Goal: Transaction & Acquisition: Purchase product/service

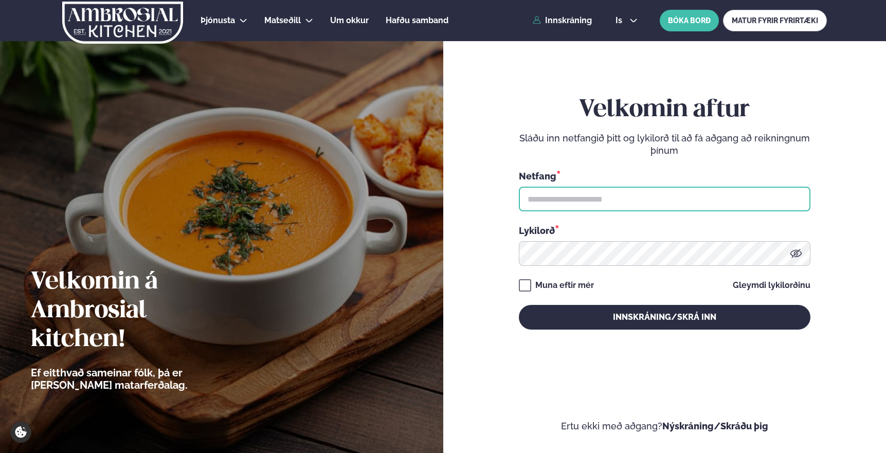
type input "**********"
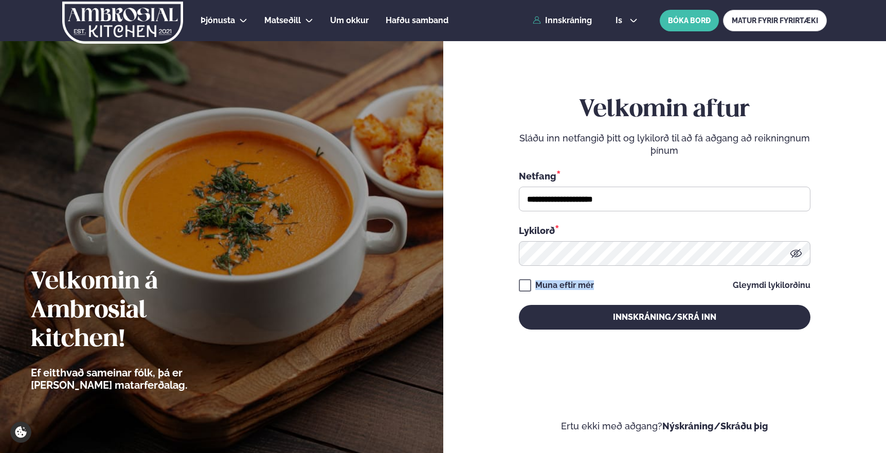
drag, startPoint x: 610, startPoint y: 286, endPoint x: 511, endPoint y: 287, distance: 99.3
click at [511, 286] on form "**********" at bounding box center [665, 223] width 382 height 419
click at [601, 283] on div "Muna eftir [PERSON_NAME] lykilorðinu" at bounding box center [665, 285] width 292 height 12
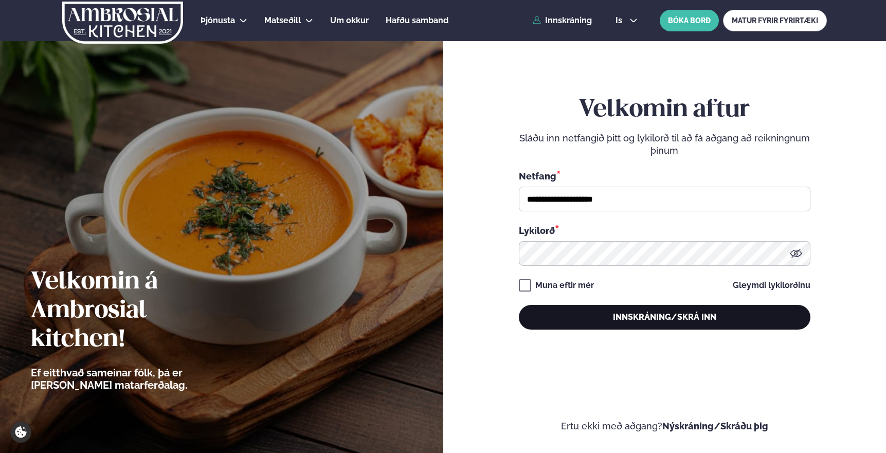
click at [665, 318] on button "Innskráning/Skrá inn" at bounding box center [665, 317] width 292 height 25
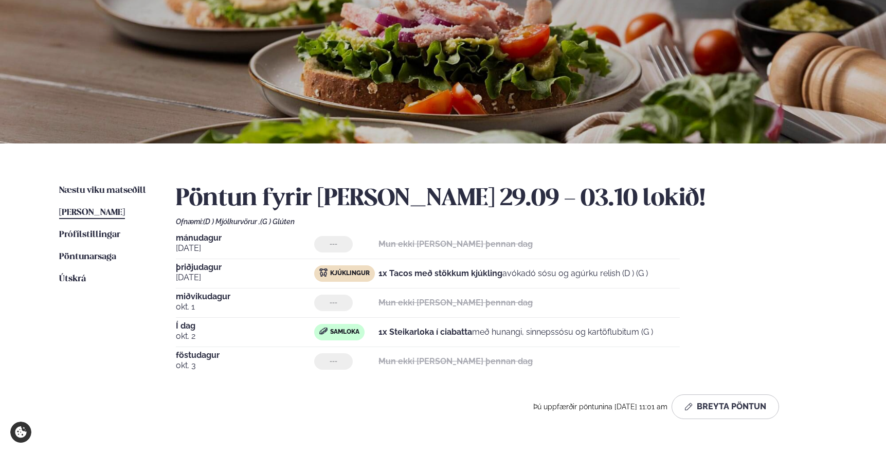
scroll to position [94, 0]
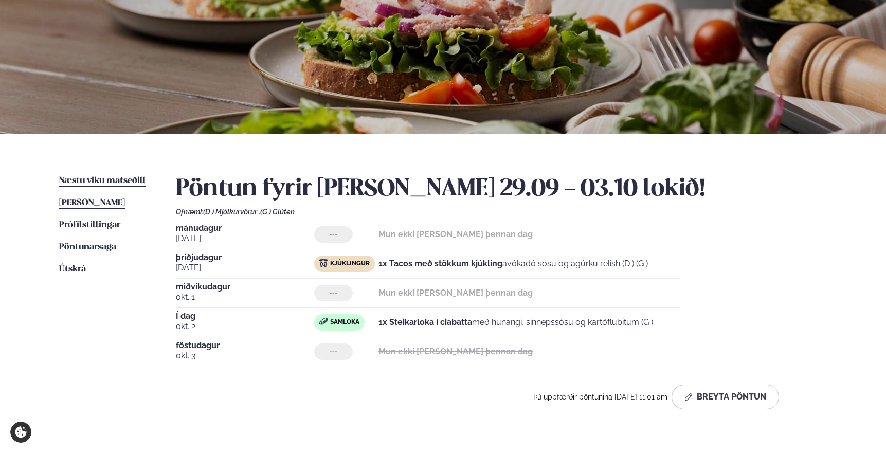
click at [105, 182] on span "Næstu viku matseðill" at bounding box center [102, 180] width 87 height 9
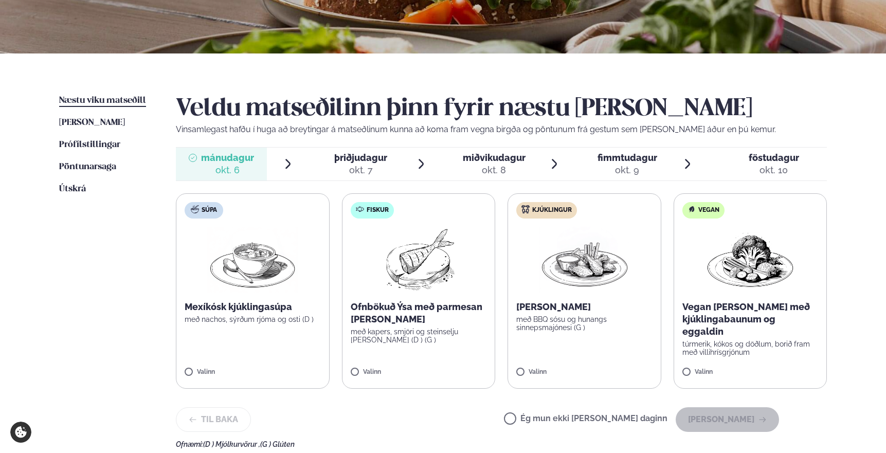
scroll to position [184, 0]
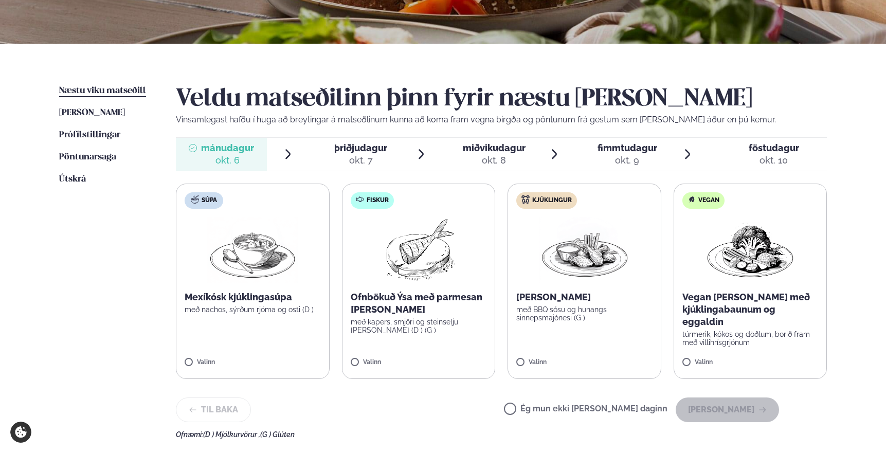
click at [569, 412] on label "Ég mun ekki [PERSON_NAME] daginn" at bounding box center [586, 410] width 164 height 11
click at [740, 404] on button "[PERSON_NAME]" at bounding box center [727, 410] width 103 height 25
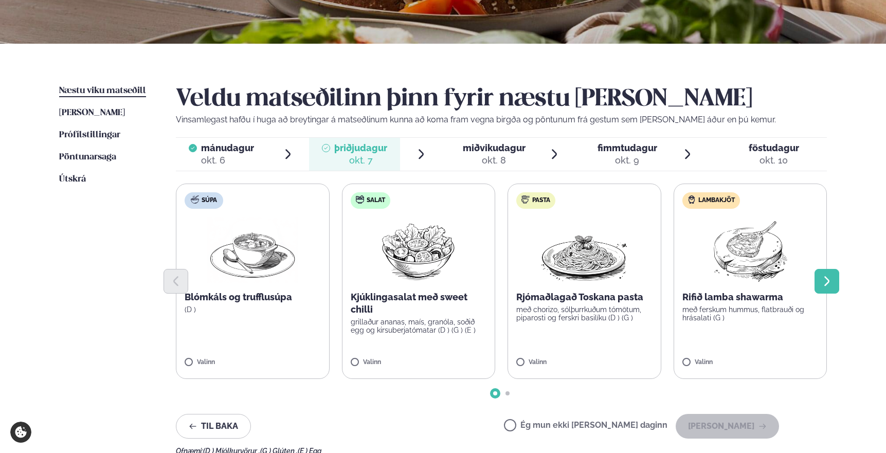
click at [832, 283] on icon "Next slide" at bounding box center [827, 281] width 12 height 12
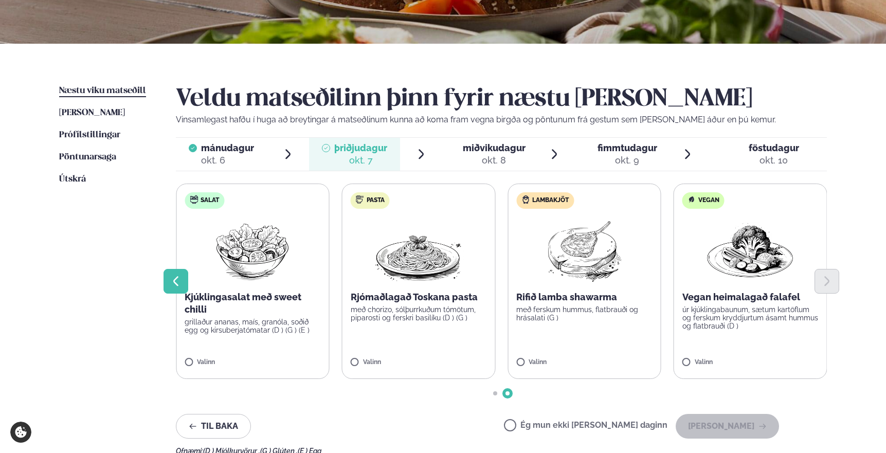
click at [177, 278] on icon "Previous slide" at bounding box center [176, 281] width 12 height 12
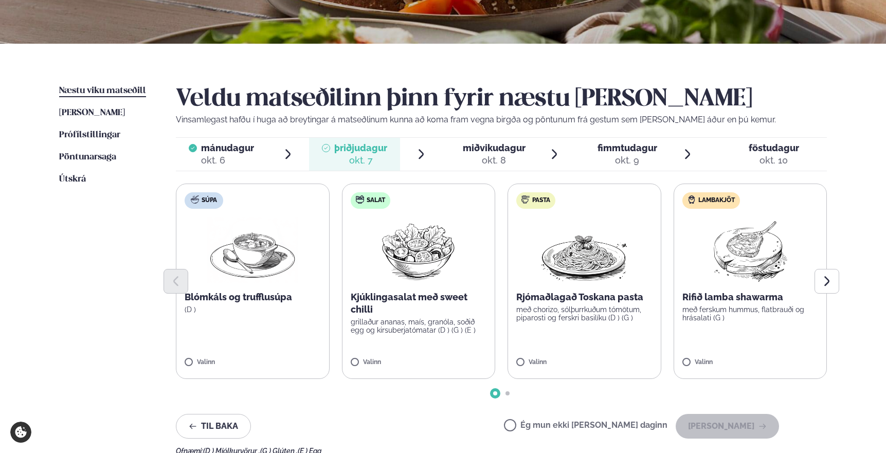
click at [600, 307] on p "með chorizo, sólþurrkuðum tómötum, piparosti og ferskri basilíku (D ) (G )" at bounding box center [584, 314] width 136 height 16
click at [737, 428] on button "[PERSON_NAME]" at bounding box center [727, 426] width 103 height 25
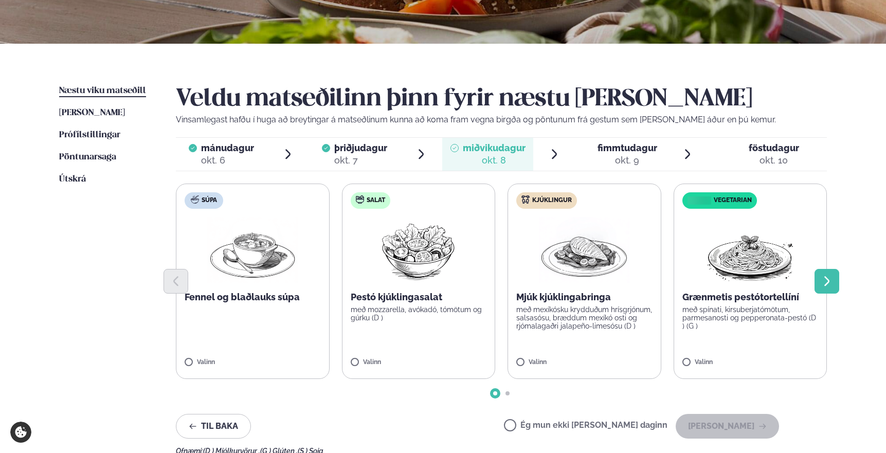
click at [829, 271] on button "Next slide" at bounding box center [827, 281] width 25 height 25
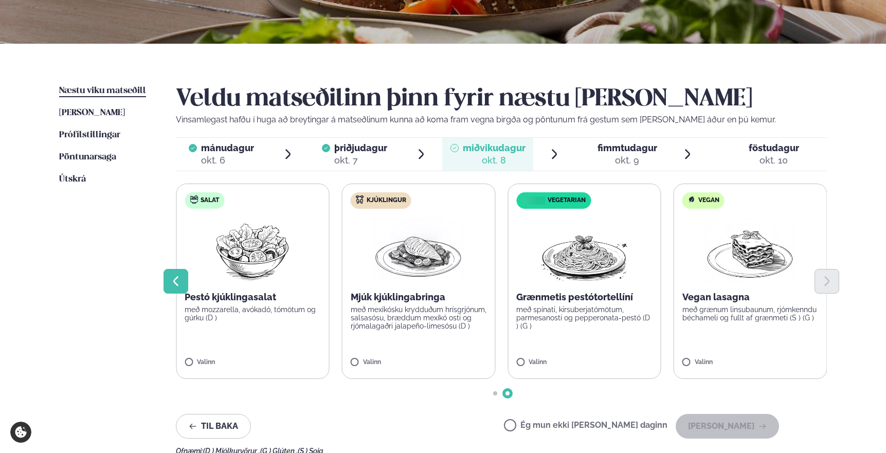
click at [174, 287] on icon "Previous slide" at bounding box center [176, 281] width 12 height 12
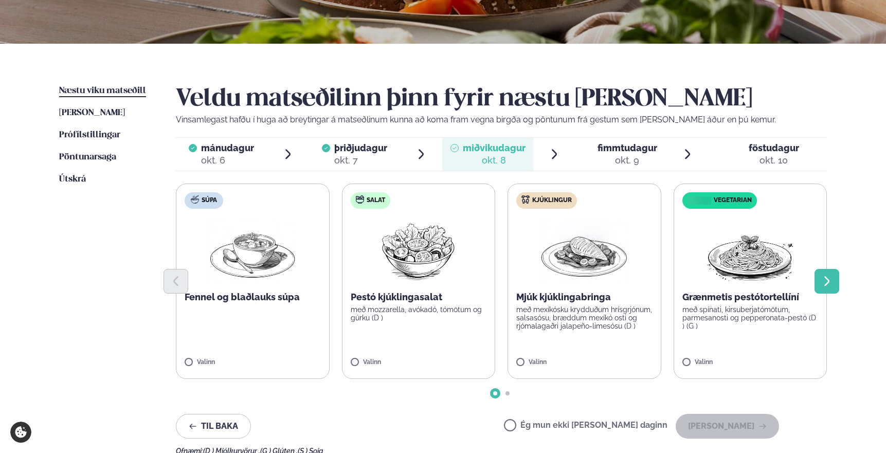
click at [823, 284] on icon "Next slide" at bounding box center [827, 281] width 12 height 12
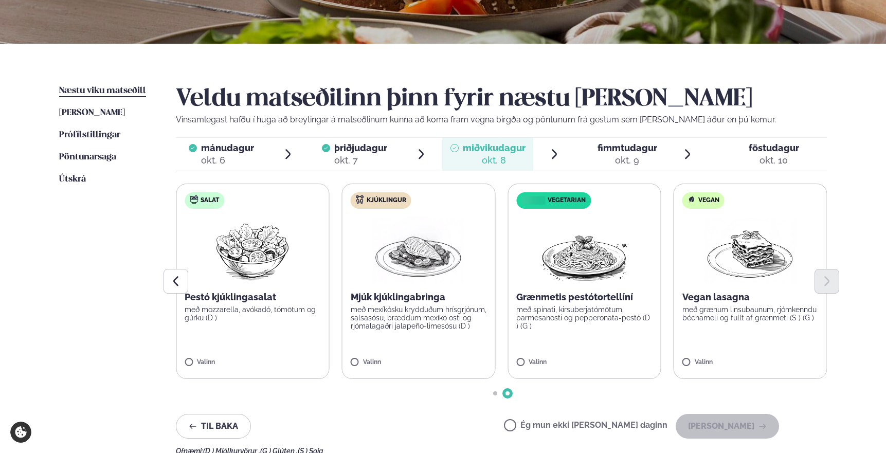
click at [416, 289] on div at bounding box center [501, 281] width 651 height 25
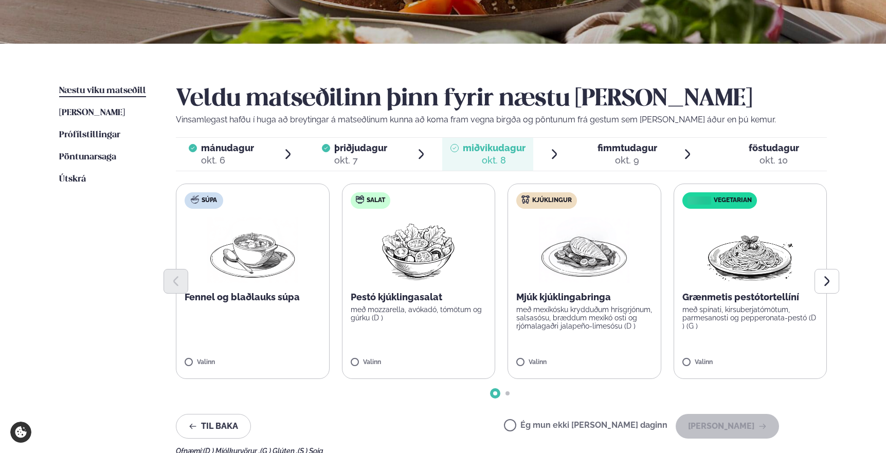
click at [558, 295] on p "Mjúk kjúklingabringa" at bounding box center [584, 297] width 136 height 12
click at [725, 428] on button "[PERSON_NAME]" at bounding box center [727, 426] width 103 height 25
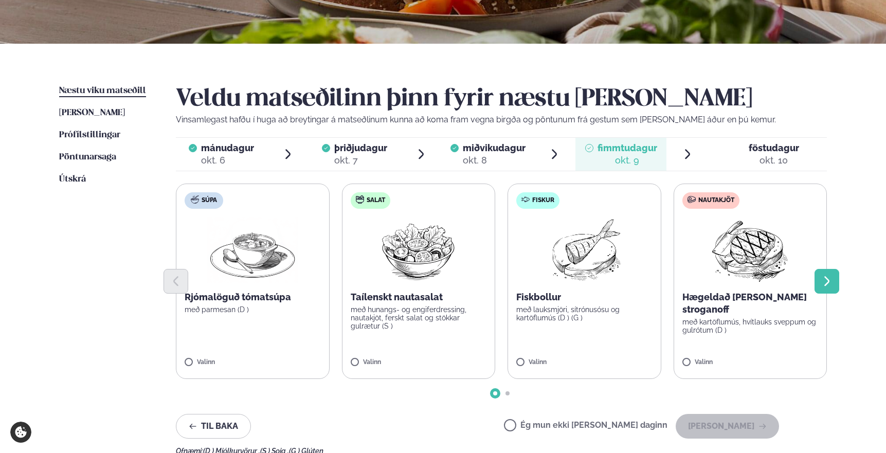
click at [829, 283] on icon "Next slide" at bounding box center [827, 281] width 12 height 12
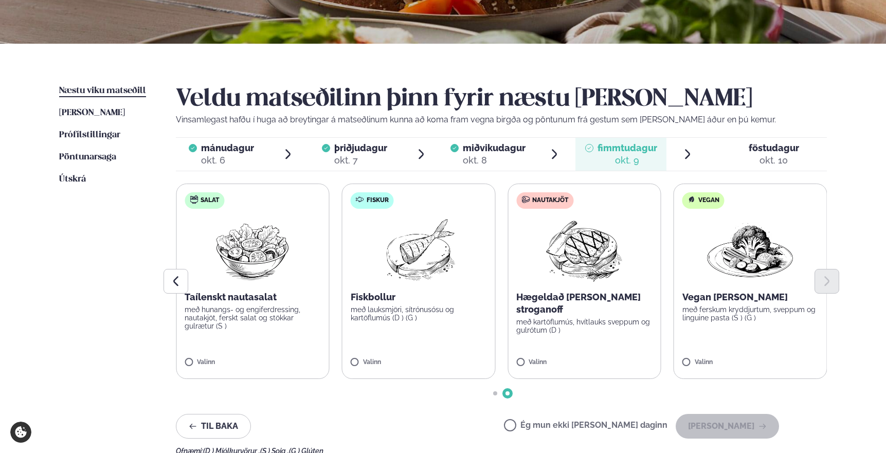
click at [545, 350] on label "Nautakjöt Hægeldað [PERSON_NAME] stroganoff með kartöflumús, hvítlauks sveppum …" at bounding box center [585, 281] width 154 height 195
click at [740, 426] on button "[PERSON_NAME]" at bounding box center [727, 426] width 103 height 25
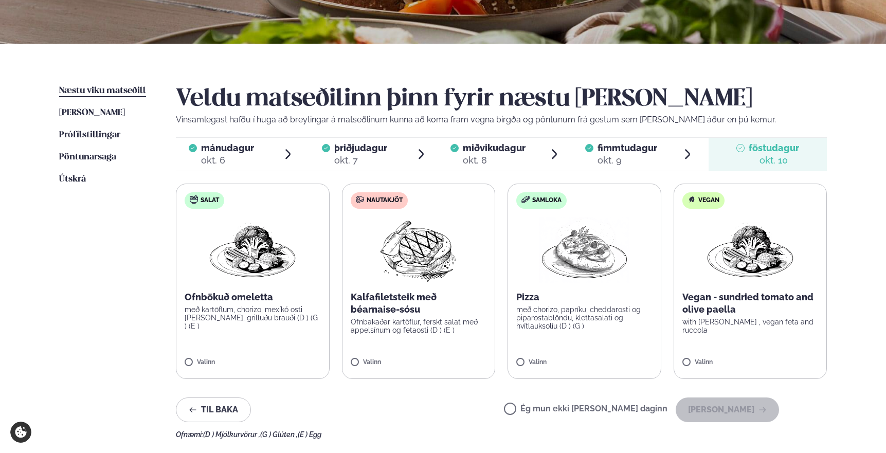
click at [399, 296] on p "Kalfafiletsteik með béarnaise-sósu" at bounding box center [419, 303] width 136 height 25
click at [719, 408] on button "[PERSON_NAME]" at bounding box center [727, 410] width 103 height 25
